Goal: Information Seeking & Learning: Learn about a topic

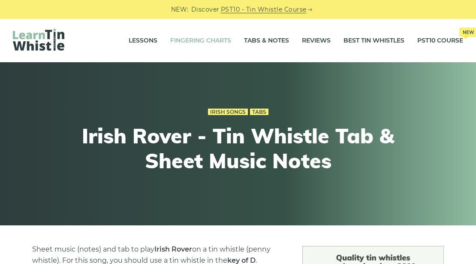
click at [184, 40] on link "Fingering Charts" at bounding box center [200, 40] width 61 height 21
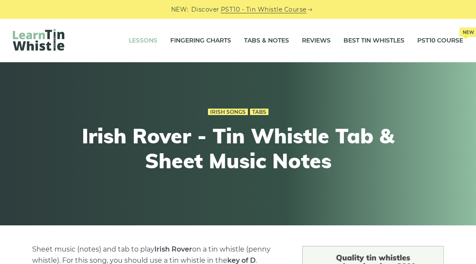
click at [139, 38] on link "Lessons" at bounding box center [143, 40] width 29 height 21
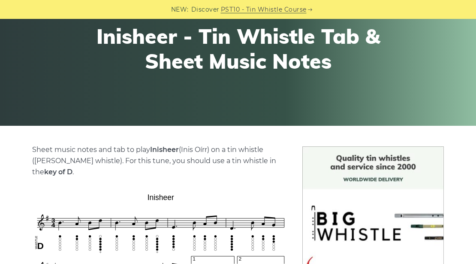
scroll to position [57, 0]
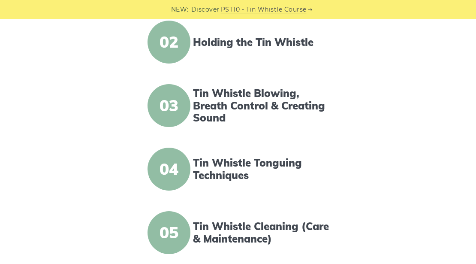
scroll to position [343, 0]
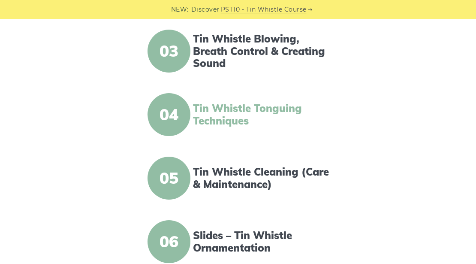
click at [235, 120] on link "Tin Whistle Tonguing Techniques" at bounding box center [264, 114] width 142 height 25
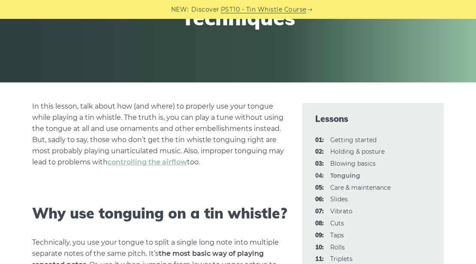
scroll to position [257, 0]
